Goal: Task Accomplishment & Management: Manage account settings

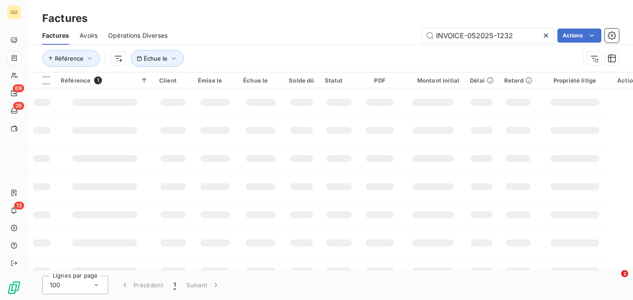
click at [497, 29] on input "INVOICE-052025-1232" at bounding box center [488, 36] width 132 height 14
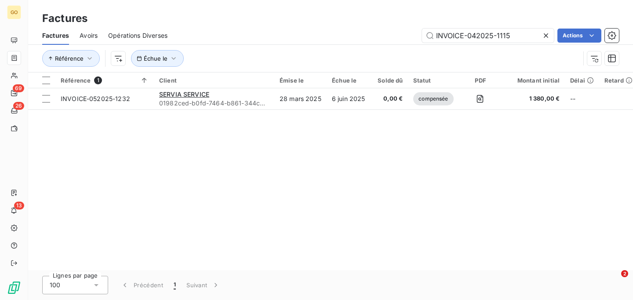
type input "INVOICE-042025-1115"
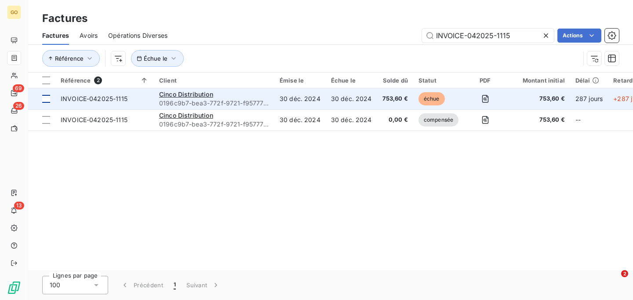
click at [46, 98] on div at bounding box center [46, 99] width 8 height 8
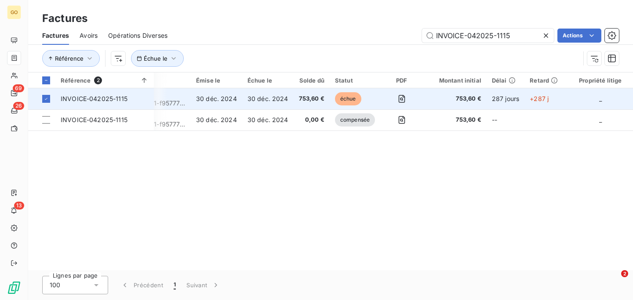
scroll to position [0, 116]
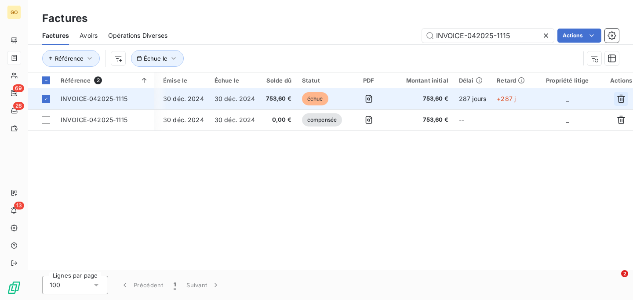
click at [618, 96] on icon "button" at bounding box center [621, 99] width 8 height 8
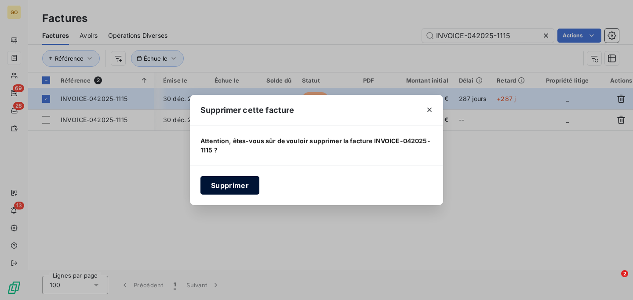
click at [246, 184] on button "Supprimer" at bounding box center [229, 185] width 59 height 18
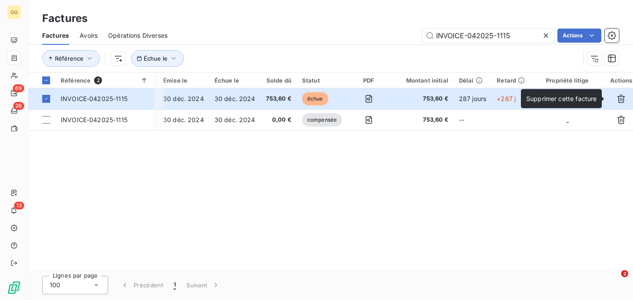
scroll to position [0, 9]
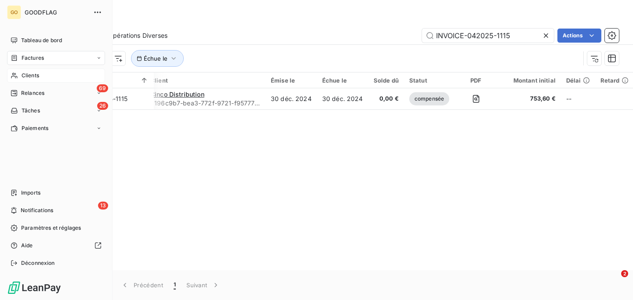
click at [44, 71] on div "Clients" at bounding box center [56, 76] width 98 height 14
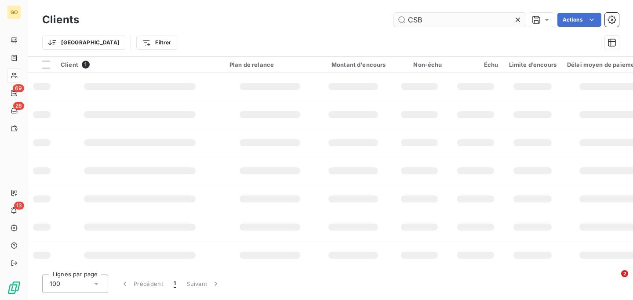
click at [436, 25] on input "CSB" at bounding box center [460, 20] width 132 height 14
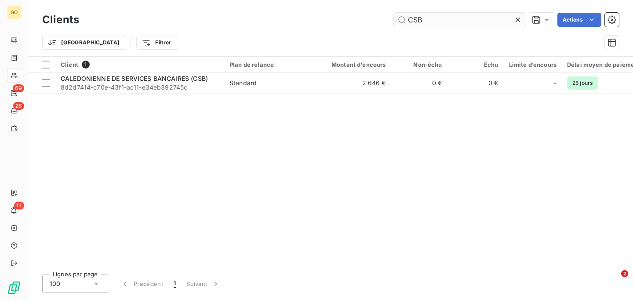
click at [436, 25] on input "CSB" at bounding box center [460, 20] width 132 height 14
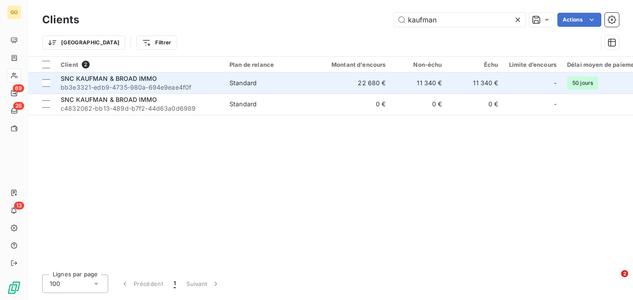
type input "kaufman"
click at [215, 84] on span "bb3e3321-edb9-4735-980a-694e9eae4f0f" at bounding box center [140, 87] width 158 height 9
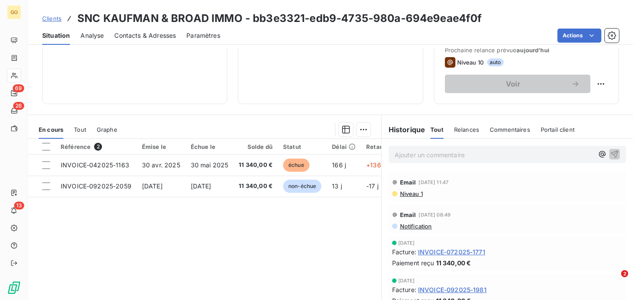
scroll to position [129, 0]
click at [210, 167] on span "30 mai 2025" at bounding box center [210, 165] width 38 height 7
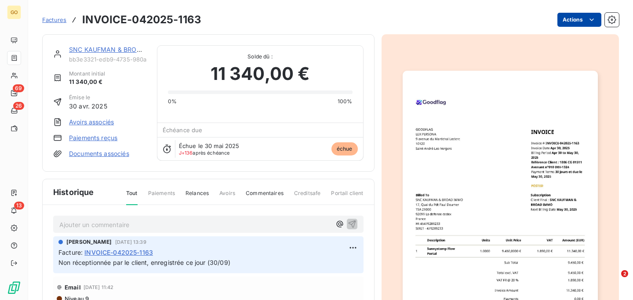
click at [578, 20] on html "GO 69 26 13 Factures INVOICE-042025-1163 Actions SNC KAUFMAN & BROAD IMMO bb3e3…" at bounding box center [316, 150] width 633 height 300
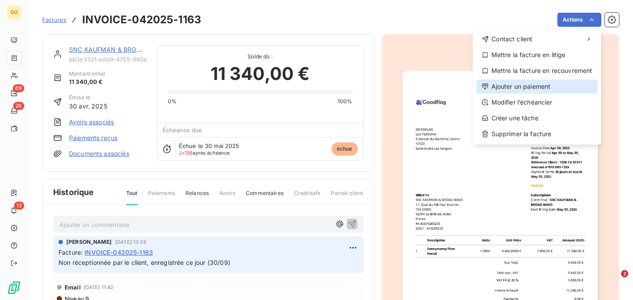
click at [529, 85] on div "Ajouter un paiement" at bounding box center [536, 87] width 121 height 14
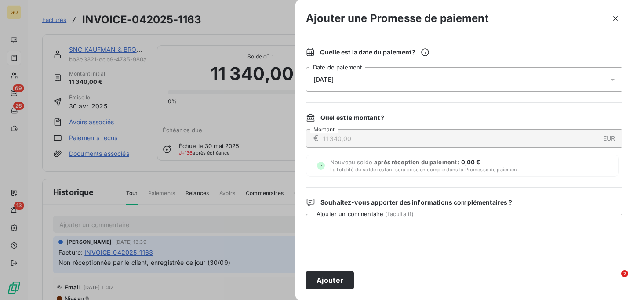
click at [423, 84] on div "[DATE]" at bounding box center [464, 79] width 316 height 25
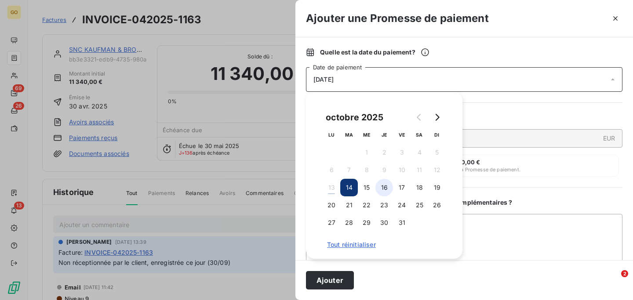
click at [386, 186] on button "16" at bounding box center [384, 188] width 18 height 18
click at [343, 277] on button "Ajouter" at bounding box center [330, 280] width 48 height 18
